Goal: Task Accomplishment & Management: Manage account settings

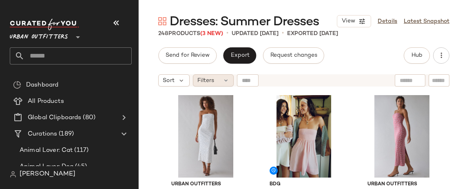
click at [213, 81] on span "Filters" at bounding box center [206, 80] width 17 height 9
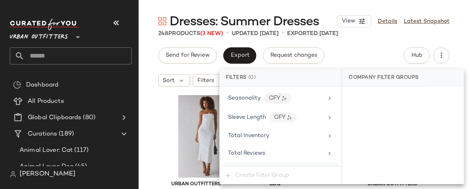
scroll to position [710, 0]
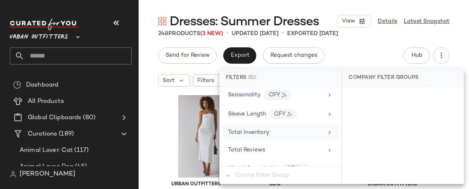
click at [276, 131] on div "Total Inventory" at bounding box center [275, 132] width 95 height 9
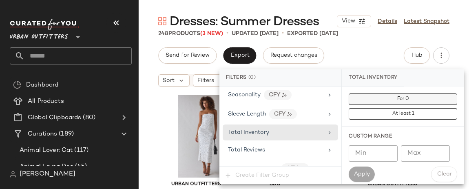
click at [389, 98] on button "For 0" at bounding box center [403, 98] width 109 height 11
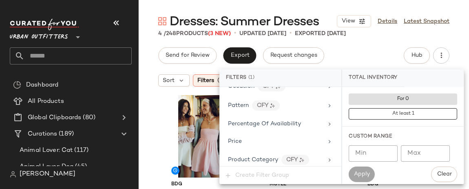
scroll to position [517, 0]
click at [373, 52] on div "Send for Review Export Request changes Hub" at bounding box center [303, 55] width 291 height 16
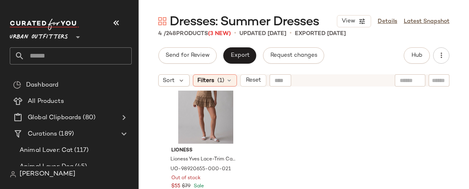
scroll to position [0, 0]
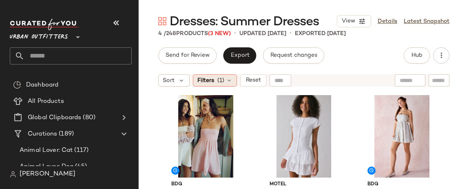
click at [225, 81] on div "Filters (1)" at bounding box center [215, 80] width 44 height 12
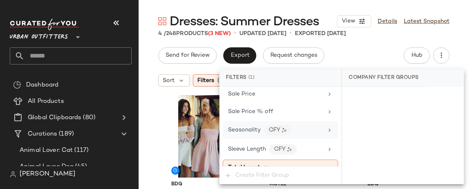
scroll to position [670, 0]
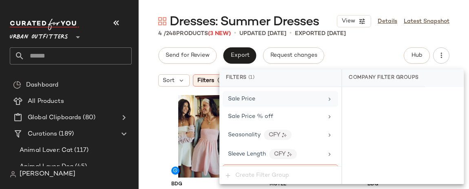
click at [262, 102] on div "Sale Price" at bounding box center [275, 99] width 95 height 9
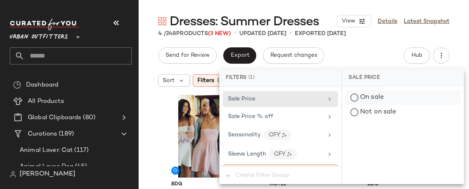
click at [359, 99] on div "On sale" at bounding box center [403, 97] width 115 height 15
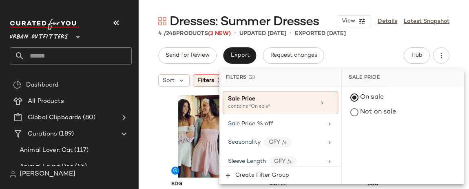
click at [158, 116] on div "BDG BDG Juliana Smocked Strapless Mini Dress in Coral, Women's at Urban Outfitt…" at bounding box center [304, 150] width 331 height 119
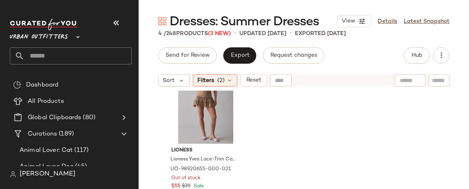
scroll to position [0, 0]
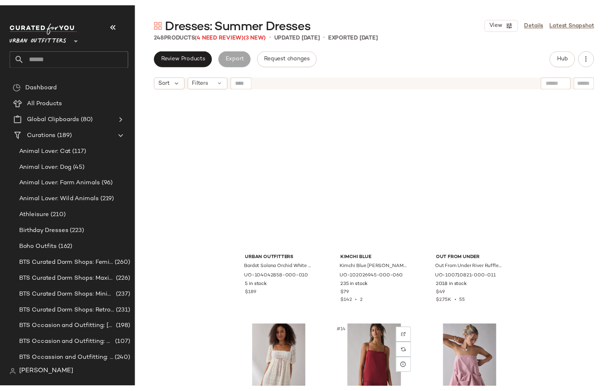
scroll to position [162, 0]
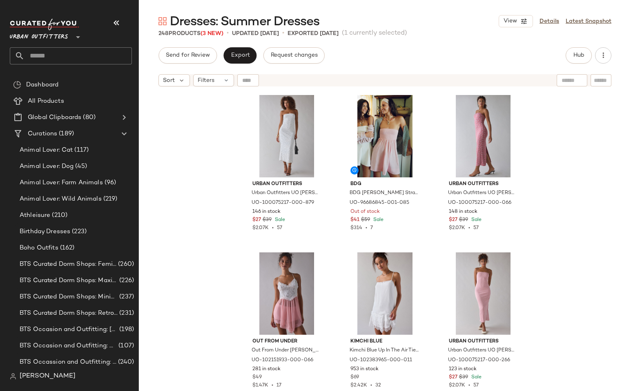
click at [36, 382] on div "[PERSON_NAME]" at bounding box center [74, 377] width 129 height 16
click at [33, 373] on span "[PERSON_NAME]" at bounding box center [48, 377] width 56 height 10
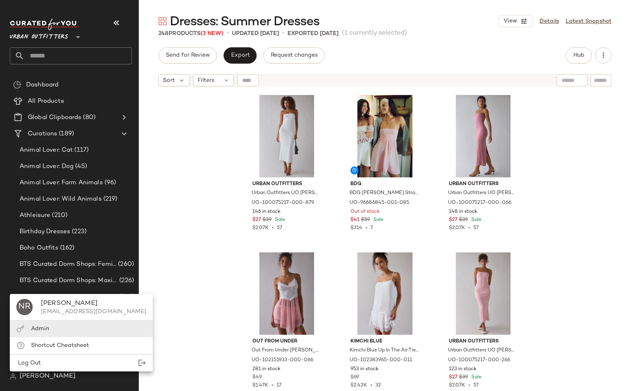
click at [43, 325] on div "Admin" at bounding box center [40, 329] width 18 height 9
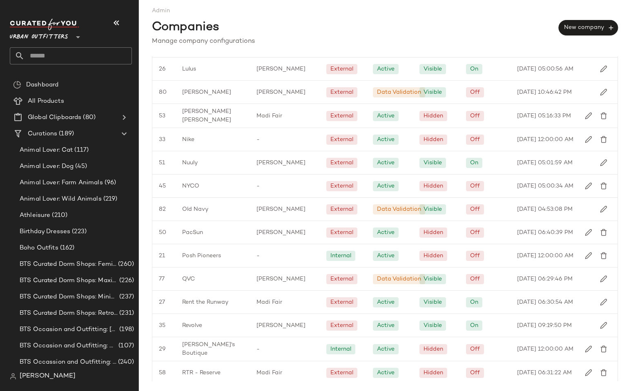
scroll to position [929, 0]
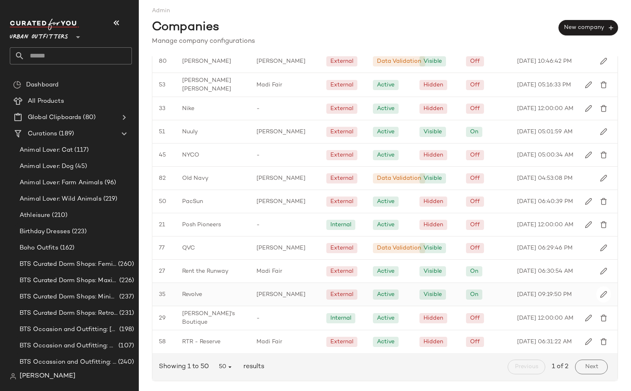
click at [198, 292] on span "Revolve" at bounding box center [192, 295] width 20 height 9
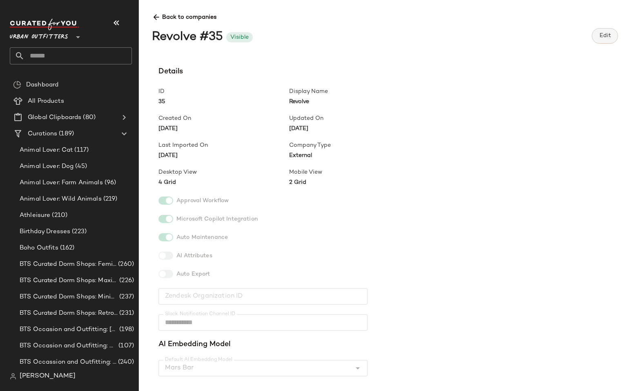
click at [599, 38] on span "Edit" at bounding box center [604, 36] width 12 height 7
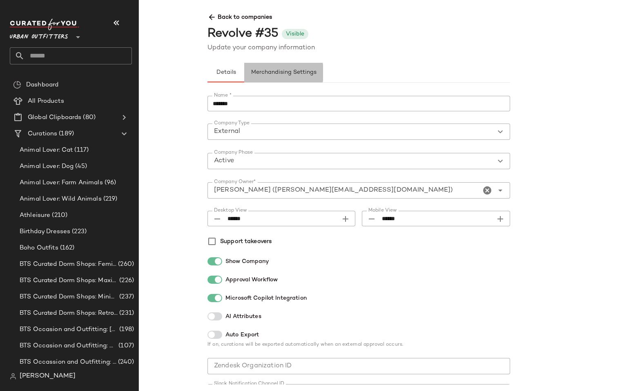
click at [299, 73] on span "Merchandising Settings" at bounding box center [284, 72] width 66 height 7
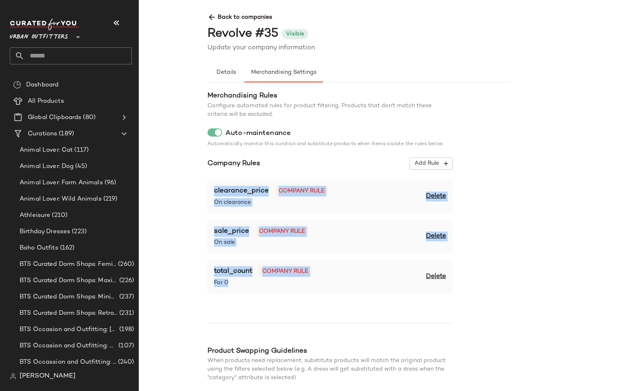
drag, startPoint x: 207, startPoint y: 187, endPoint x: 248, endPoint y: 307, distance: 126.7
click at [248, 307] on div "Merchandising Rules Configure automated rules for product filtering. Products t…" at bounding box center [329, 254] width 245 height 327
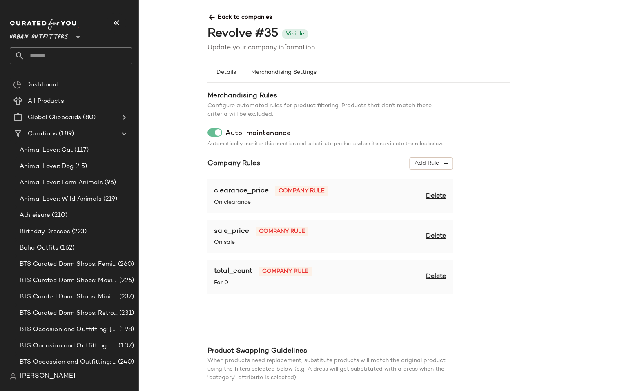
click at [253, 320] on div "Merchandising Rules Configure automated rules for product filtering. Products t…" at bounding box center [329, 254] width 245 height 327
click at [247, 13] on span "Back to companies" at bounding box center [509, 14] width 604 height 15
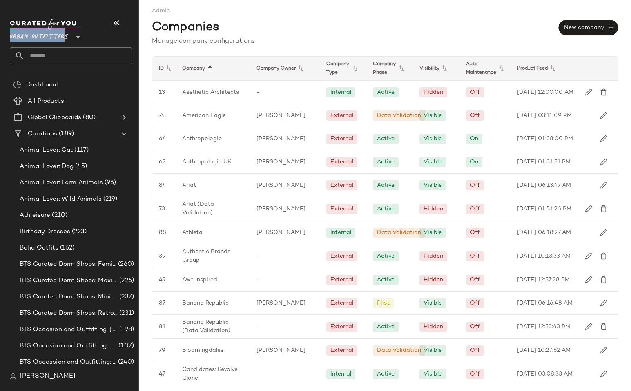
click at [209, 71] on icon at bounding box center [210, 69] width 10 height 10
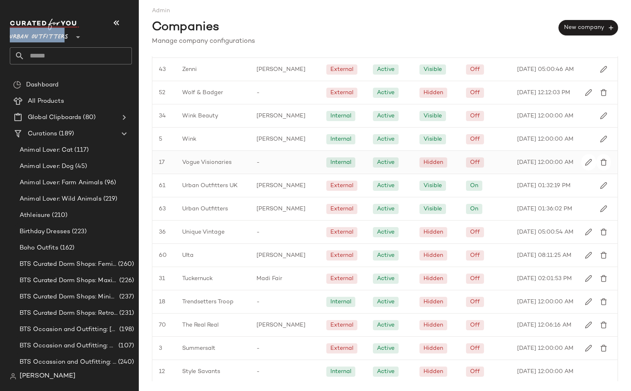
scroll to position [49, 0]
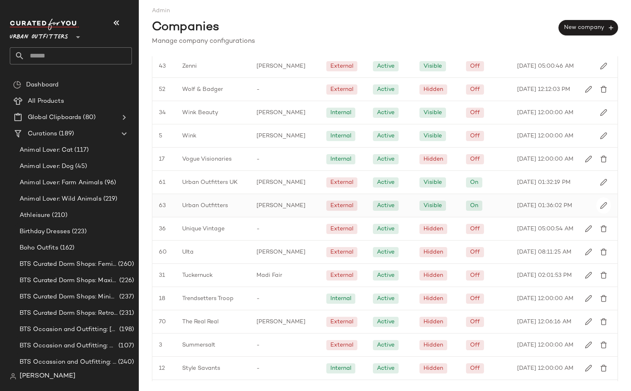
click at [219, 210] on span "Urban Outfitters" at bounding box center [205, 206] width 46 height 9
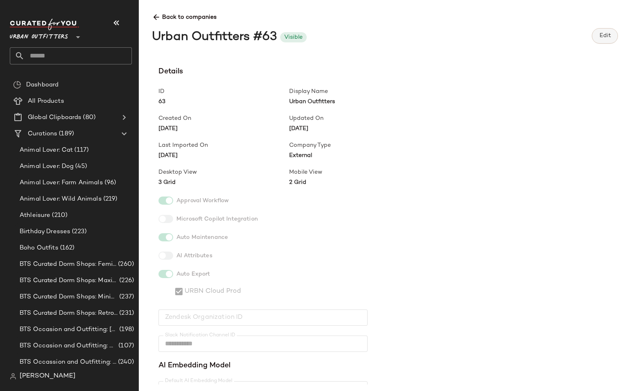
click at [607, 31] on button "Edit" at bounding box center [604, 36] width 26 height 16
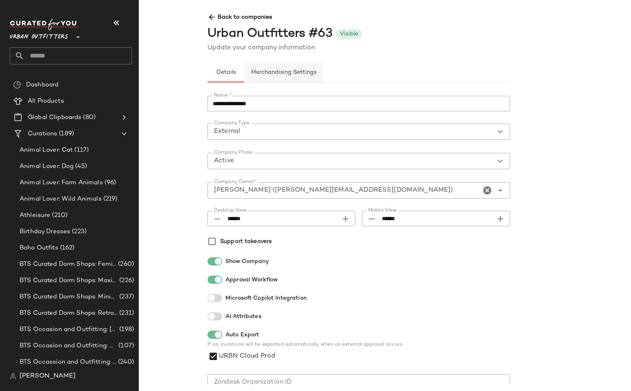
click at [293, 78] on button "Merchandising Settings" at bounding box center [283, 73] width 79 height 20
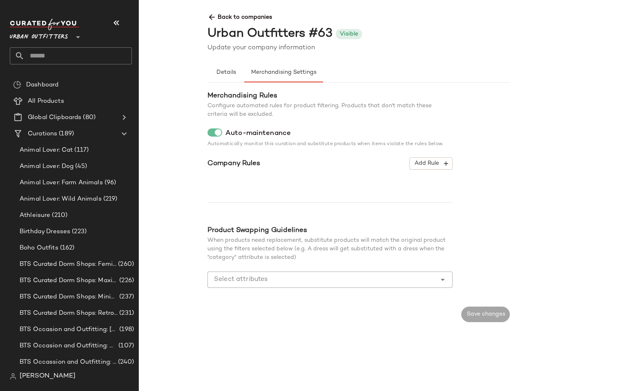
type button "merchandising"
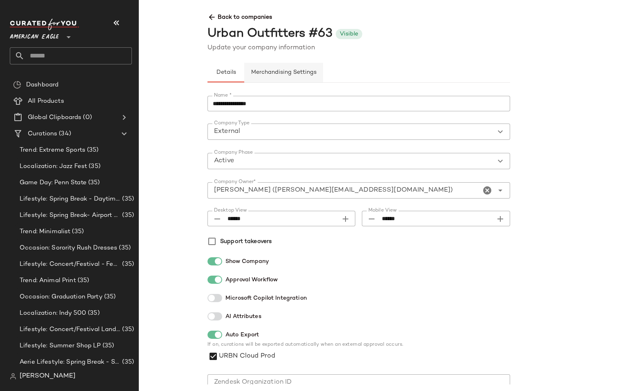
click at [297, 72] on span "Merchandising Settings" at bounding box center [284, 72] width 66 height 7
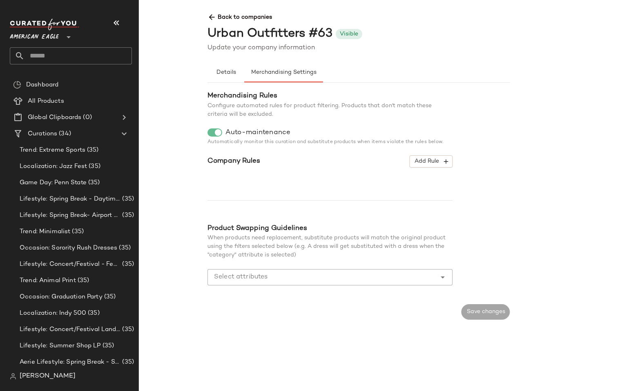
click at [383, 111] on div "Configure automated rules for product filtering. Products that don't match thes…" at bounding box center [329, 110] width 245 height 17
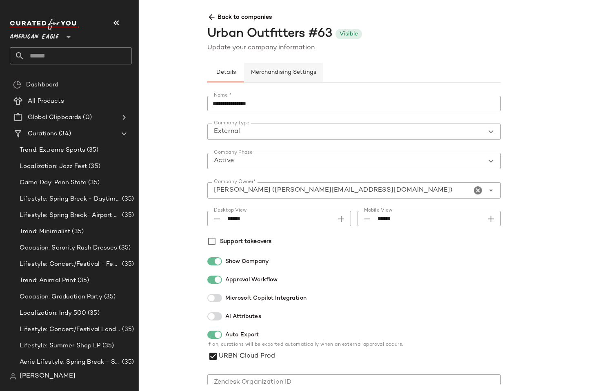
click at [264, 74] on span "Merchandising Settings" at bounding box center [284, 72] width 66 height 7
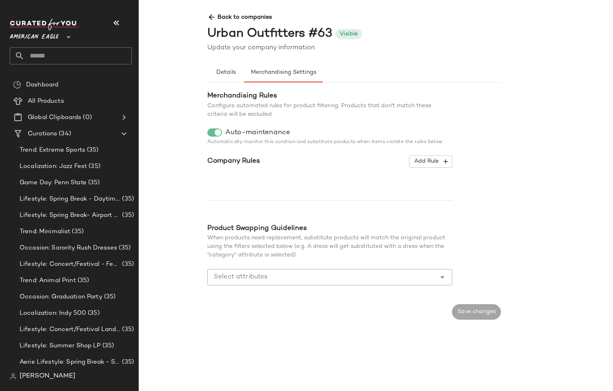
type button "merchandising"
